Goal: Transaction & Acquisition: Purchase product/service

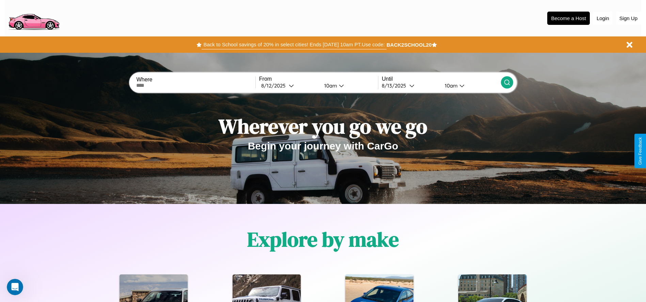
click at [294, 45] on button "Back to School savings of 20% in select cities! Ends 9/1 at 10am PT. Use code:" at bounding box center [294, 45] width 185 height 10
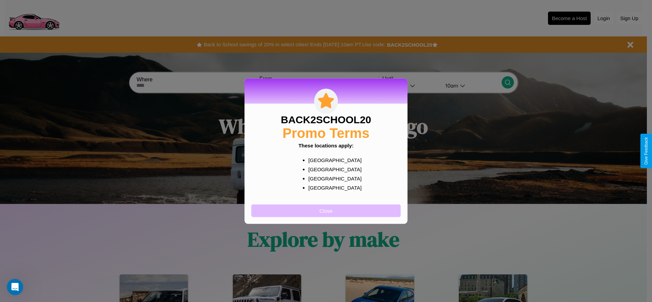
click at [326, 211] on button "Close" at bounding box center [325, 210] width 149 height 13
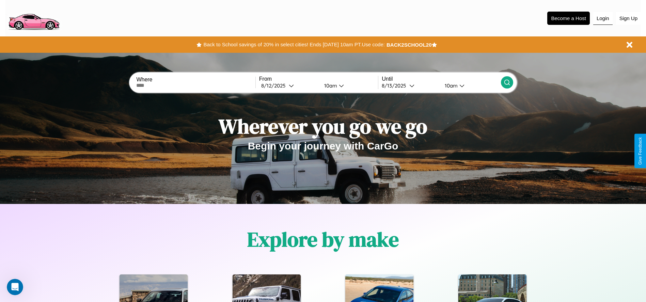
click at [603, 18] on button "Login" at bounding box center [603, 18] width 19 height 13
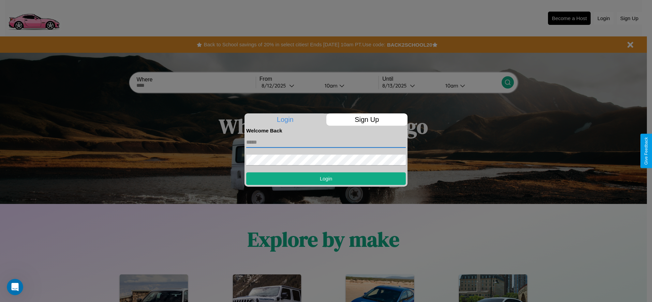
click at [326, 142] on input "text" at bounding box center [325, 142] width 159 height 11
type input "**********"
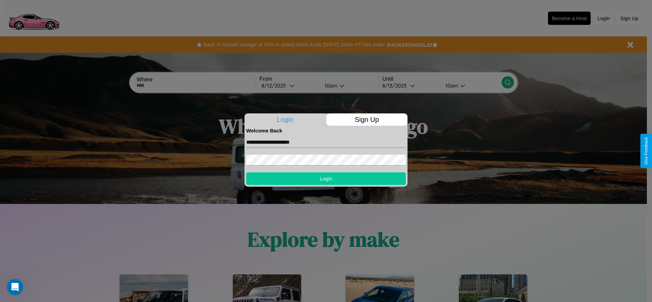
click at [326, 179] on button "Login" at bounding box center [325, 178] width 159 height 13
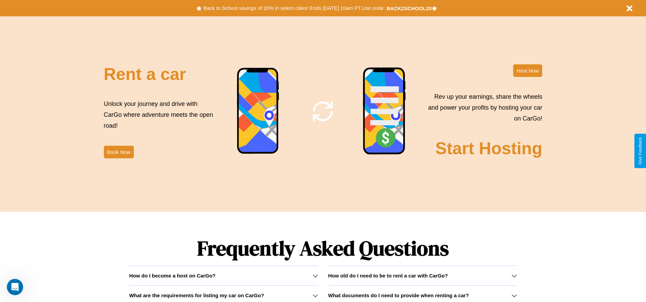
scroll to position [824, 0]
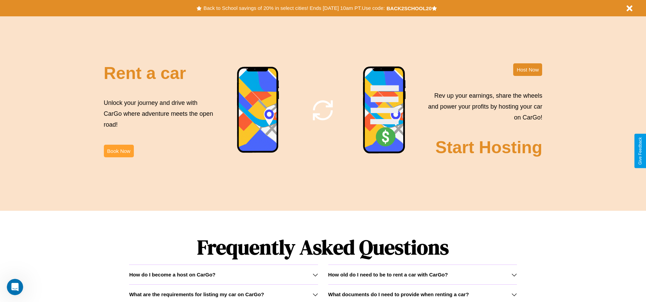
click at [119, 151] on button "Book Now" at bounding box center [119, 151] width 30 height 13
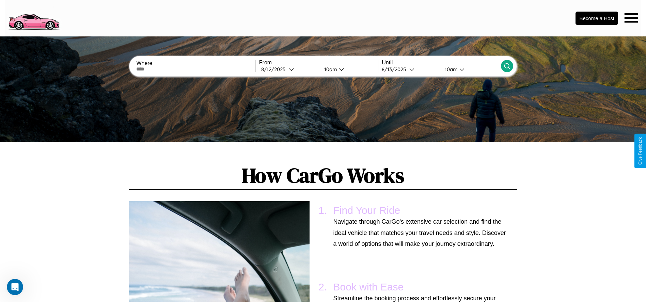
click at [196, 69] on input "text" at bounding box center [195, 68] width 119 height 5
type input "******"
click at [289, 69] on div "8 / 12 / 2025" at bounding box center [275, 69] width 28 height 6
select select "*"
select select "****"
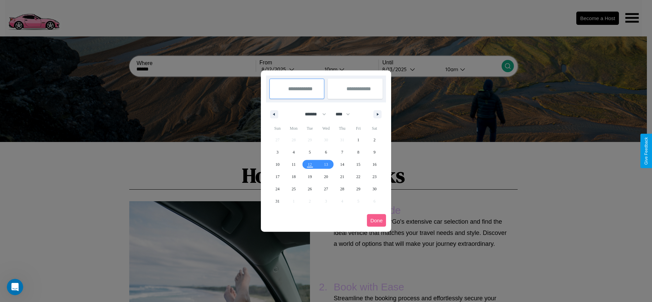
drag, startPoint x: 312, startPoint y: 114, endPoint x: 326, endPoint y: 137, distance: 26.3
click at [312, 114] on select "******* ******** ***** ***** *** **** **** ****** ********* ******* ******** **…" at bounding box center [314, 114] width 29 height 11
select select "*"
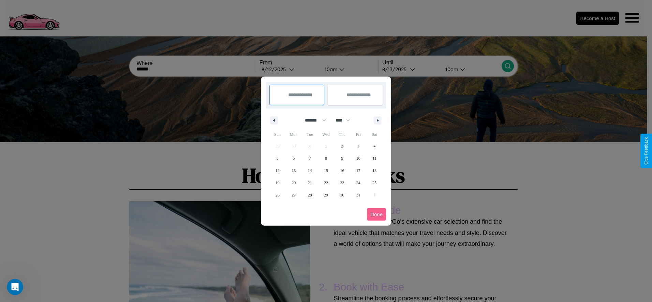
click at [346, 120] on select "**** **** **** **** **** **** **** **** **** **** **** **** **** **** **** ****…" at bounding box center [342, 120] width 20 height 11
select select "****"
click at [325, 183] on span "21" at bounding box center [326, 183] width 4 height 12
type input "**********"
click at [293, 195] on span "26" at bounding box center [293, 195] width 4 height 12
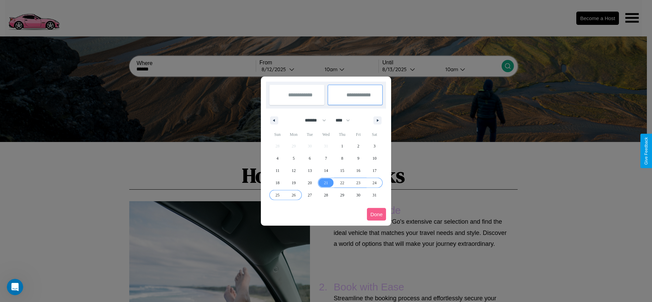
type input "**********"
click at [376, 214] on button "Done" at bounding box center [376, 214] width 19 height 13
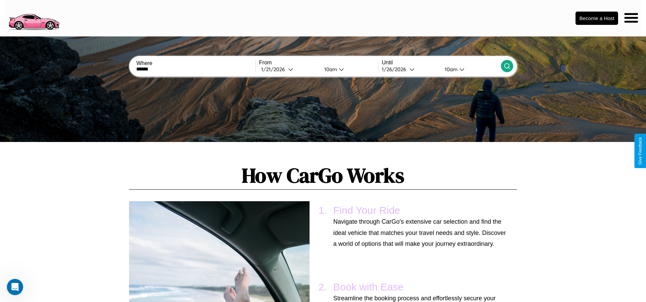
click at [330, 69] on div "10am" at bounding box center [330, 69] width 18 height 6
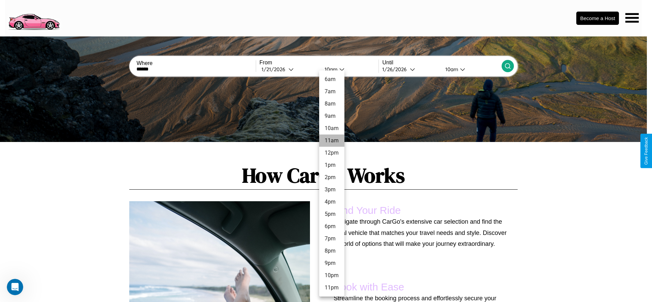
click at [331, 141] on li "11am" at bounding box center [331, 141] width 25 height 12
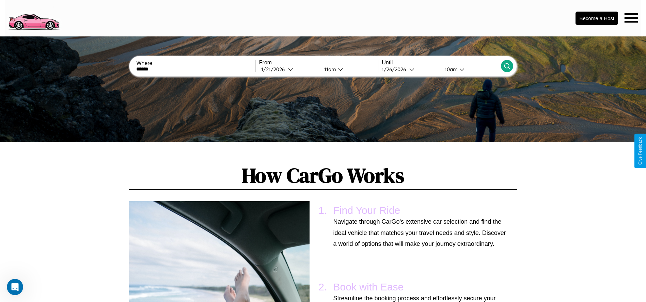
click at [507, 66] on icon at bounding box center [507, 66] width 7 height 7
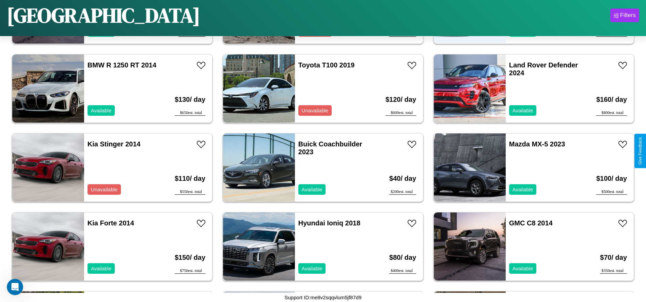
scroll to position [550, 0]
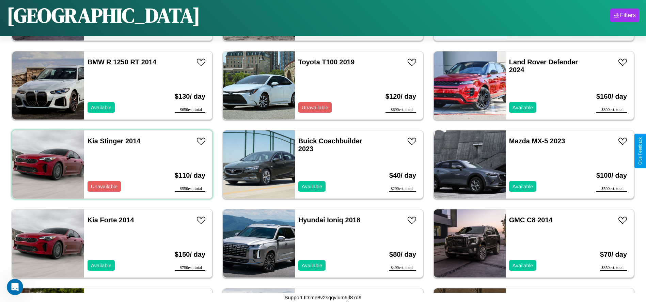
click at [111, 165] on div "Kia Stinger 2014 Unavailable" at bounding box center [123, 165] width 79 height 68
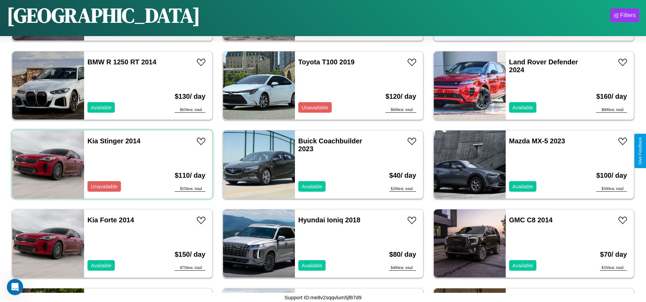
click at [111, 165] on div "Kia Stinger 2014 Unavailable" at bounding box center [123, 165] width 79 height 68
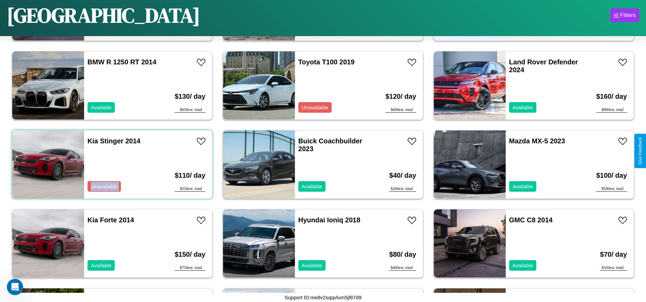
click at [111, 165] on div "Kia Stinger 2014 Unavailable" at bounding box center [123, 165] width 79 height 68
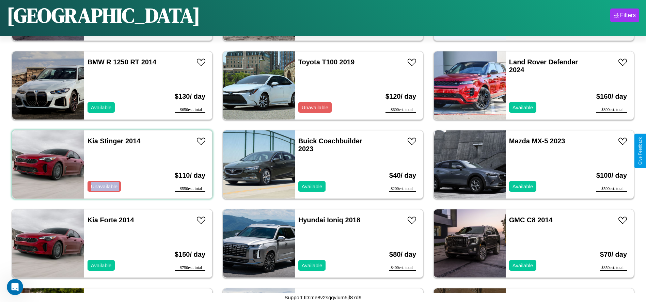
click at [111, 165] on div "Kia Stinger 2014 Unavailable" at bounding box center [123, 165] width 79 height 68
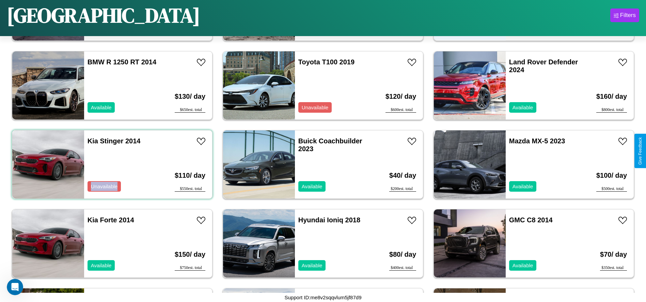
click at [111, 165] on div "Kia Stinger 2014 Unavailable" at bounding box center [123, 165] width 79 height 68
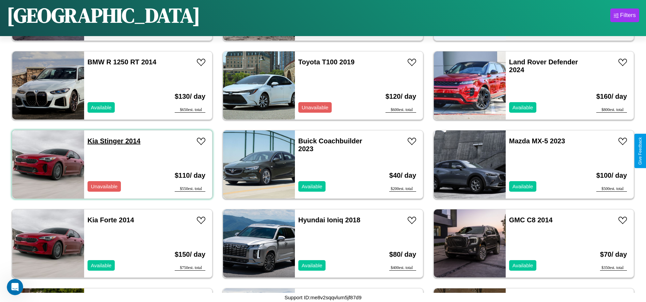
click at [92, 141] on link "Kia Stinger 2014" at bounding box center [114, 140] width 53 height 7
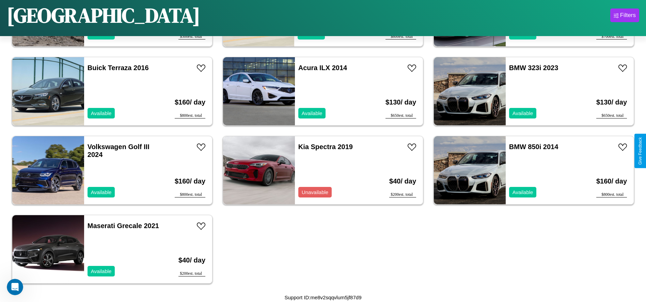
scroll to position [1180, 0]
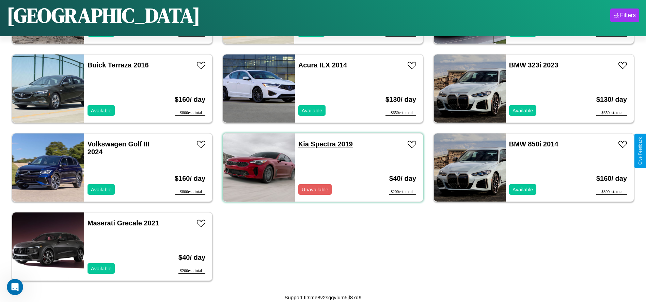
click at [301, 144] on link "Kia Spectra 2019" at bounding box center [326, 143] width 55 height 7
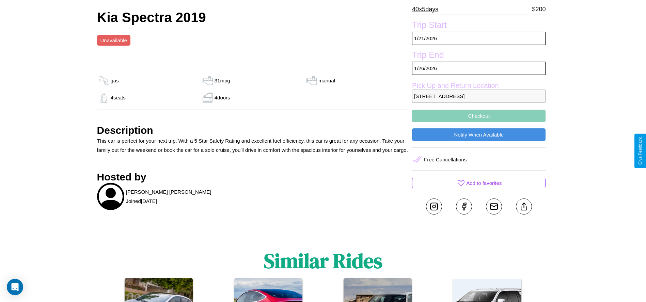
scroll to position [244, 0]
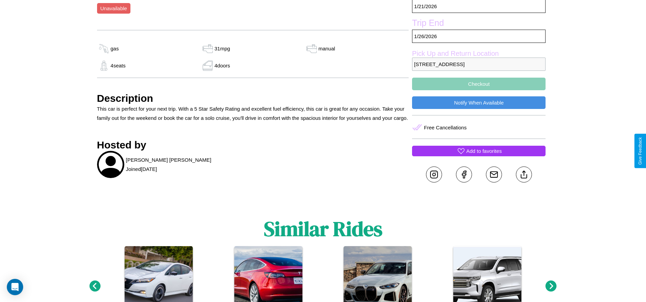
click at [479, 151] on p "Add to favorites" at bounding box center [484, 151] width 35 height 9
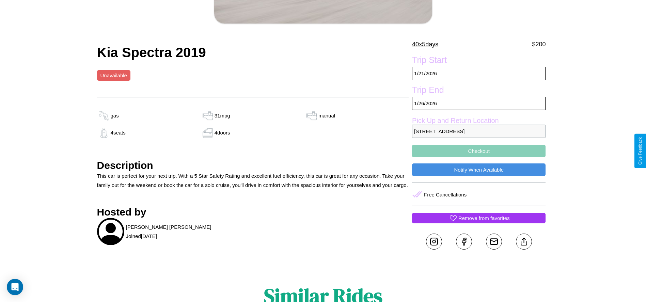
click at [479, 151] on button "Checkout" at bounding box center [479, 151] width 134 height 13
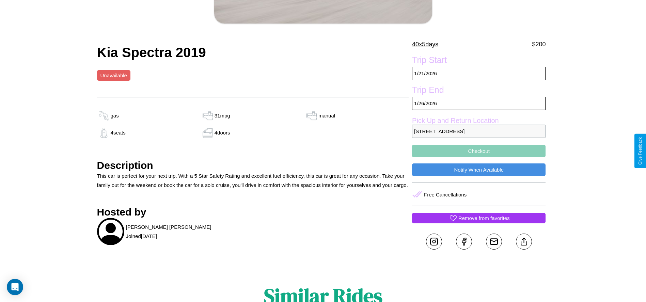
click at [479, 151] on button "Checkout" at bounding box center [479, 151] width 134 height 13
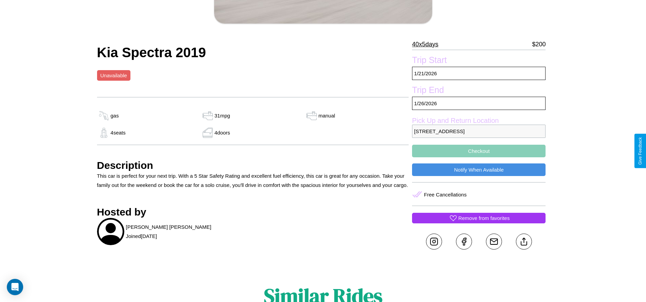
click at [479, 151] on button "Checkout" at bounding box center [479, 151] width 134 height 13
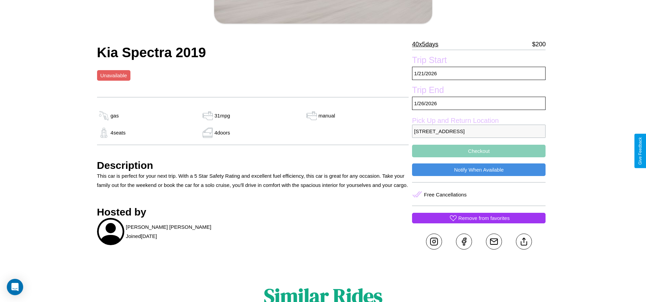
click at [479, 151] on button "Checkout" at bounding box center [479, 151] width 134 height 13
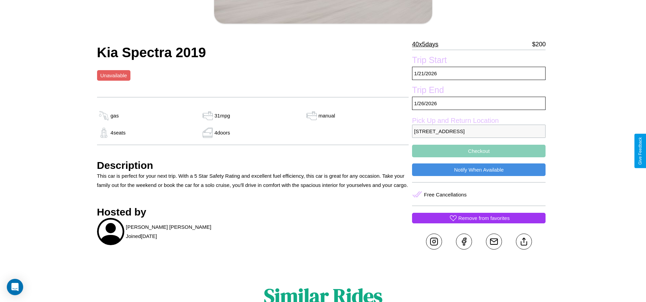
click at [479, 151] on button "Checkout" at bounding box center [479, 151] width 134 height 13
